Goal: Contribute content: Add original content to the website for others to see

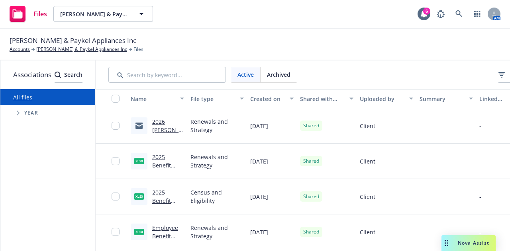
scroll to position [0, 98]
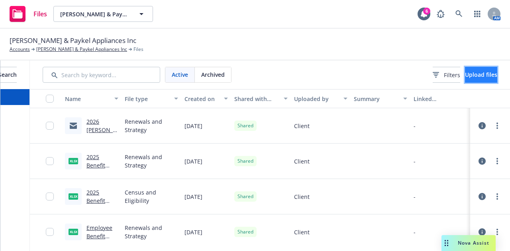
click at [472, 71] on span "Upload files" at bounding box center [481, 75] width 32 height 8
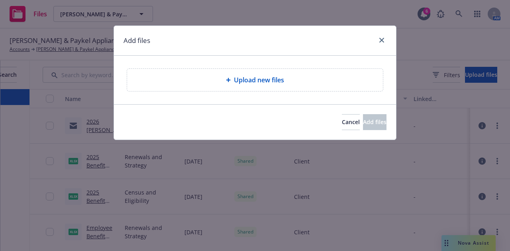
click at [283, 78] on span "Upload new files" at bounding box center [259, 80] width 50 height 10
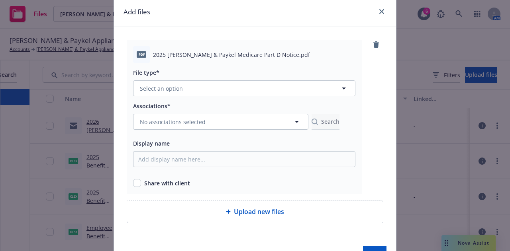
scroll to position [37, 0]
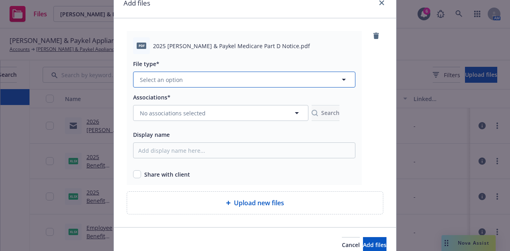
click at [347, 81] on icon "button" at bounding box center [344, 80] width 10 height 10
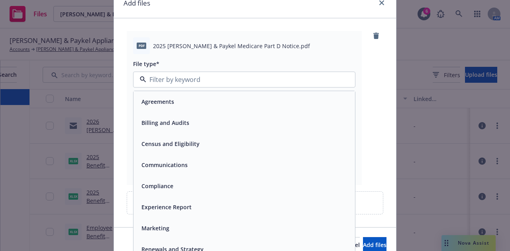
scroll to position [12, 0]
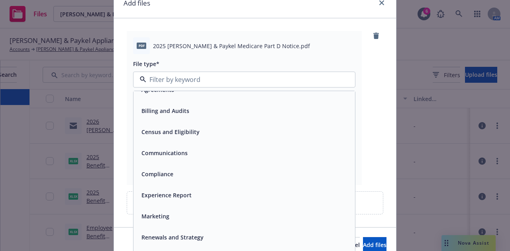
click at [170, 169] on div "Compliance" at bounding box center [156, 174] width 37 height 12
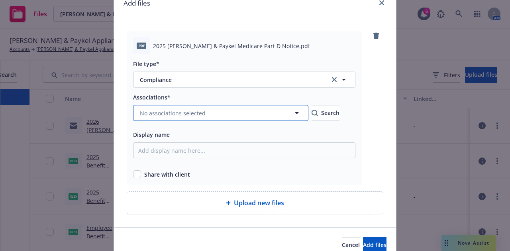
click at [213, 108] on button "No associations selected" at bounding box center [220, 113] width 175 height 16
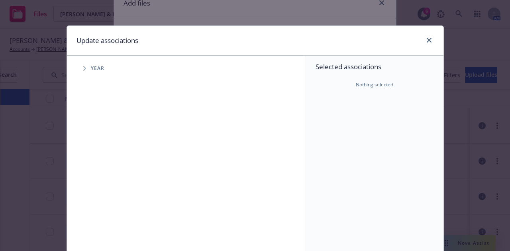
click at [75, 72] on div "Year" at bounding box center [190, 69] width 231 height 16
click at [78, 71] on span "Tree Example" at bounding box center [84, 68] width 13 height 13
click at [102, 195] on input "Tree Example" at bounding box center [105, 196] width 8 height 8
checkbox input "true"
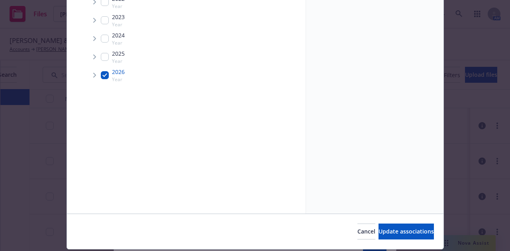
scroll to position [144, 0]
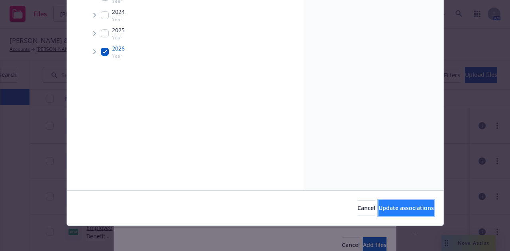
click at [391, 209] on span "Update associations" at bounding box center [405, 208] width 55 height 8
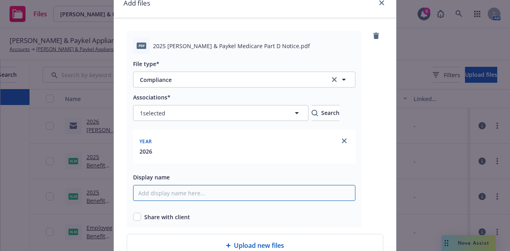
click at [285, 194] on input "Display name" at bounding box center [244, 193] width 222 height 16
type input "Medicare Part D Notice"
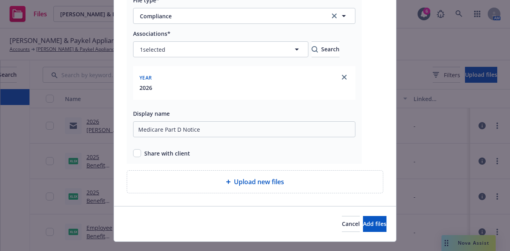
scroll to position [117, 0]
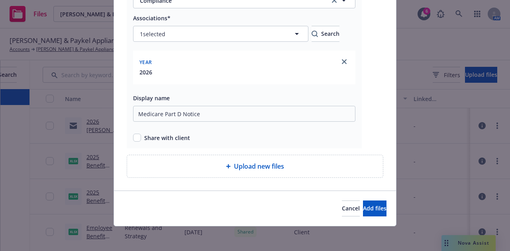
click at [354, 221] on div "Cancel Add files" at bounding box center [255, 208] width 282 height 35
click at [363, 205] on span "Add files" at bounding box center [374, 209] width 23 height 8
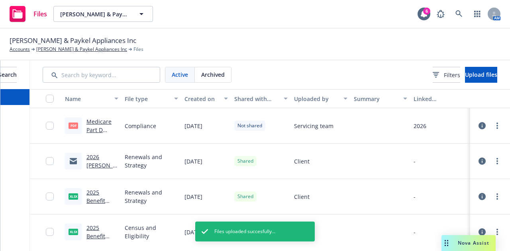
click at [254, 124] on span "Not shared" at bounding box center [249, 125] width 25 height 7
click at [270, 97] on div "Shared with client" at bounding box center [256, 99] width 45 height 8
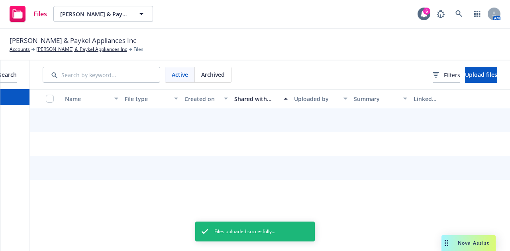
scroll to position [0, 92]
click at [269, 101] on div "Shared with client" at bounding box center [256, 99] width 45 height 8
click at [265, 97] on div "Shared with client" at bounding box center [256, 99] width 45 height 8
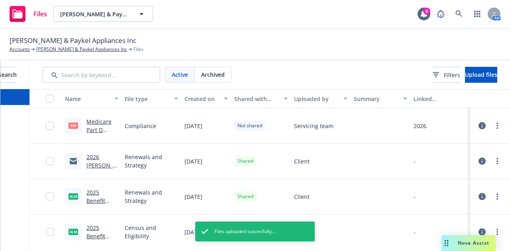
click at [260, 131] on div "Not shared" at bounding box center [249, 126] width 31 height 10
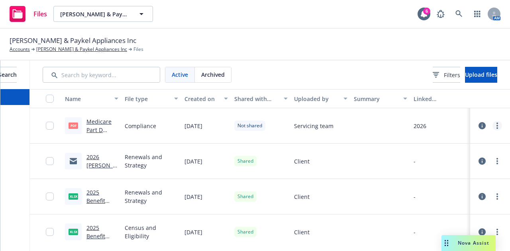
click at [500, 127] on link "more" at bounding box center [497, 126] width 10 height 10
click at [477, 141] on link "Share with client" at bounding box center [461, 142] width 79 height 16
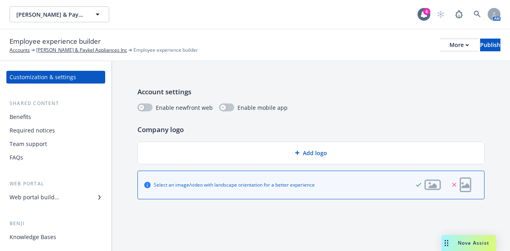
click at [74, 197] on div "Web portal builder" at bounding box center [56, 197] width 92 height 13
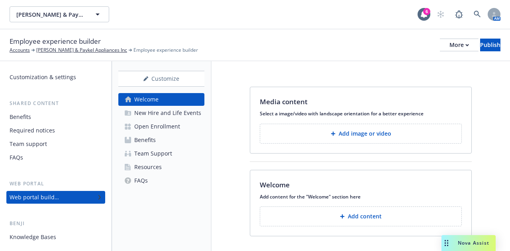
click at [156, 138] on link "Benefits" at bounding box center [161, 140] width 86 height 13
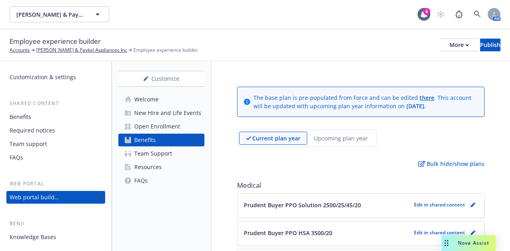
click at [168, 154] on div "Team Support" at bounding box center [153, 153] width 38 height 13
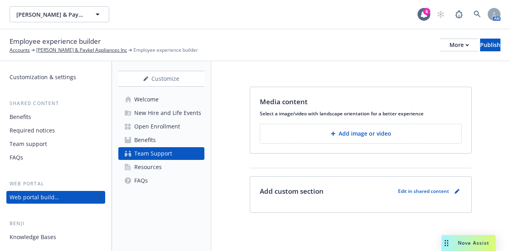
click at [143, 126] on div "Open Enrollment" at bounding box center [157, 126] width 46 height 13
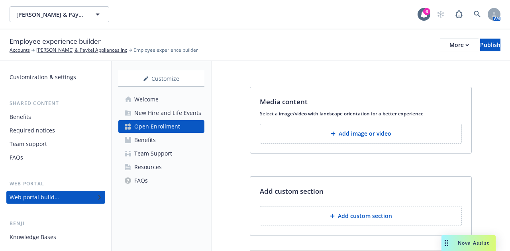
click at [144, 113] on div "New Hire and Life Events" at bounding box center [167, 113] width 67 height 13
